Goal: Information Seeking & Learning: Learn about a topic

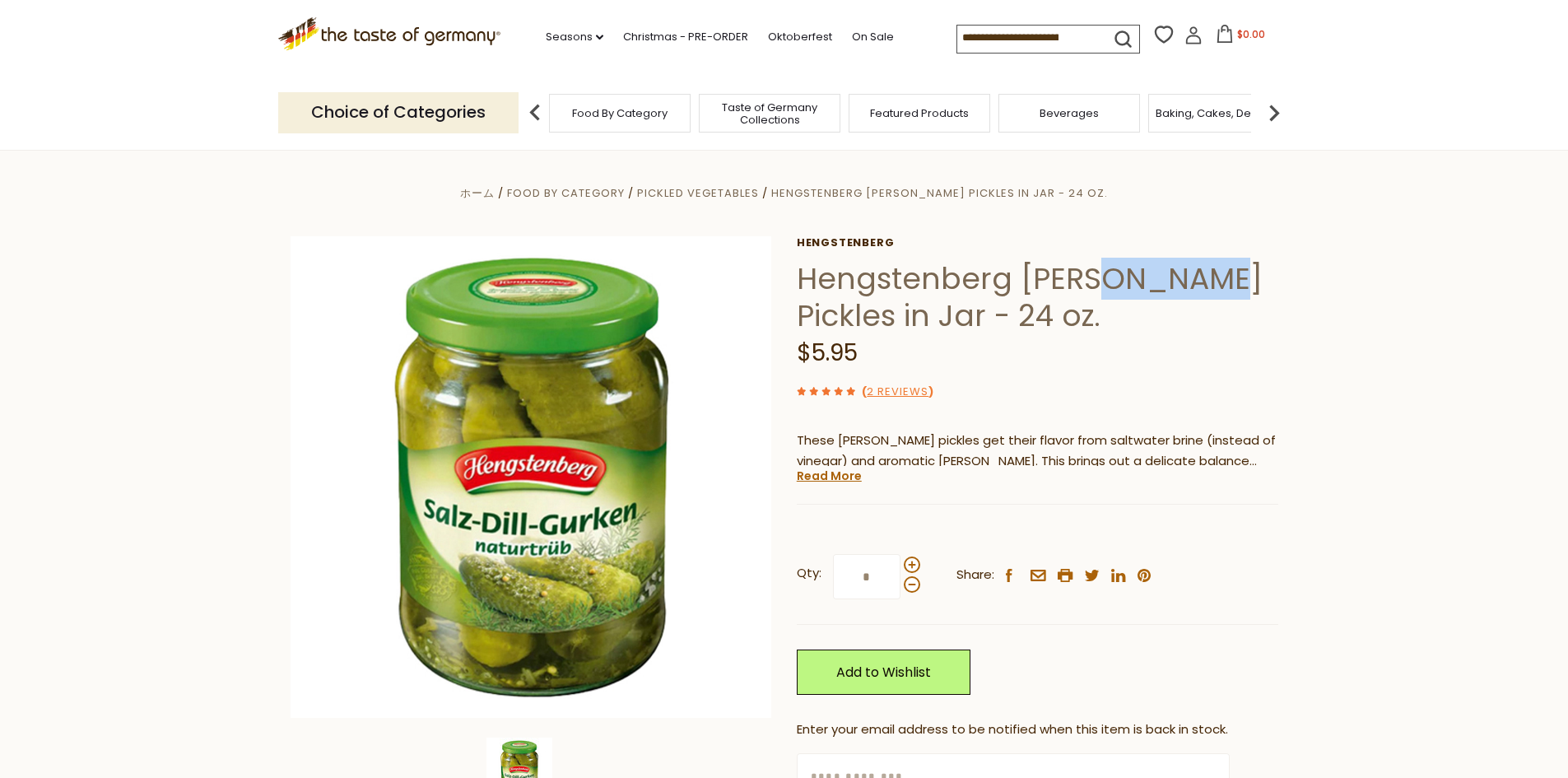
drag, startPoint x: 1071, startPoint y: 275, endPoint x: 1162, endPoint y: 275, distance: 91.0
click at [1162, 275] on h1 "Hengstenberg [PERSON_NAME] Pickles in Jar - 24 oz." at bounding box center [1038, 296] width 482 height 74
copy h1 "Pickles"
click at [847, 487] on div "Hengstenberg Hengstenberg Dill Pickles in Jar - 24 oz. $5.95 ( 2 Reviews ) Thes…" at bounding box center [1038, 553] width 482 height 633
click at [840, 475] on link "Read More" at bounding box center [829, 475] width 65 height 17
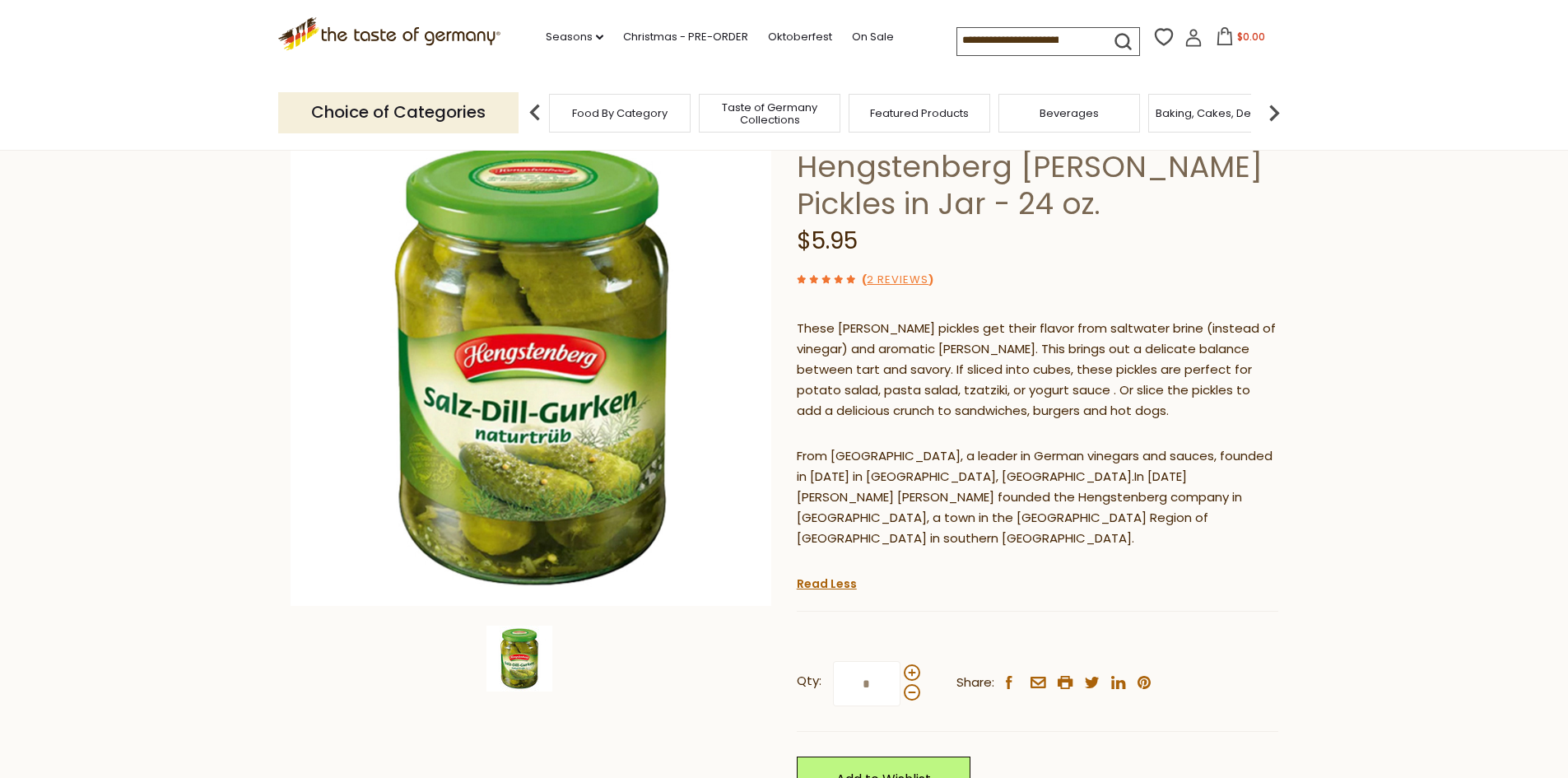
scroll to position [83, 0]
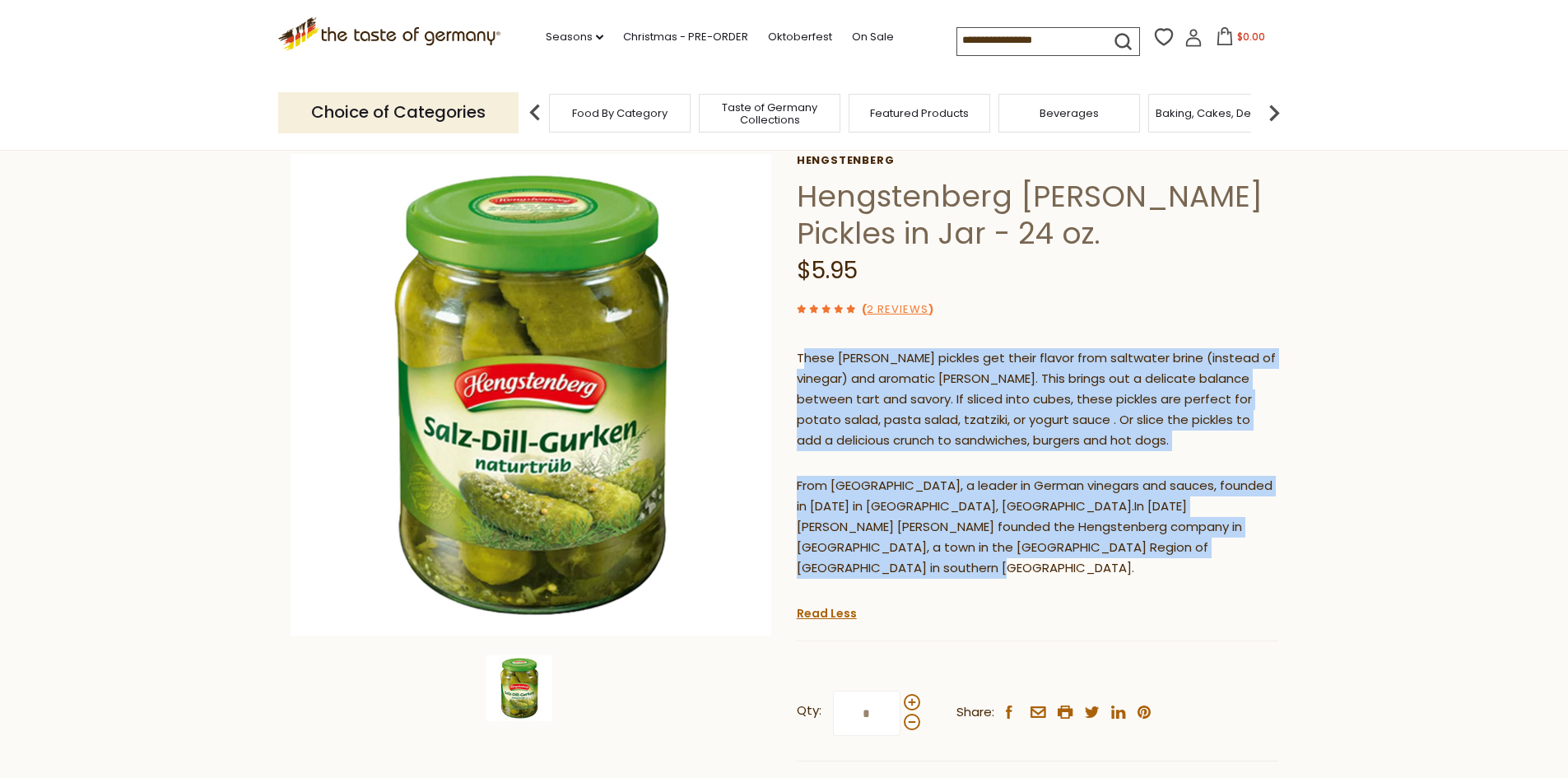
drag, startPoint x: 801, startPoint y: 356, endPoint x: 1201, endPoint y: 550, distance: 444.6
click at [1201, 550] on div "These dill pickles get their flavor from saltwater brine (instead of vinegar) a…" at bounding box center [1038, 469] width 482 height 268
copy div "hese dill pickles get their flavor from saltwater brine (instead of vinegar) an…"
